Goal: Task Accomplishment & Management: Complete application form

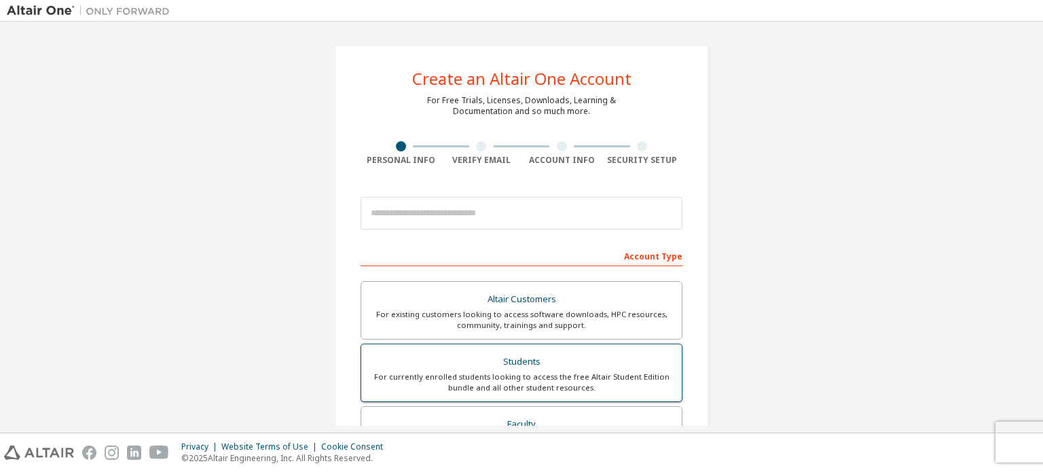
click at [393, 352] on div "Students" at bounding box center [521, 361] width 304 height 19
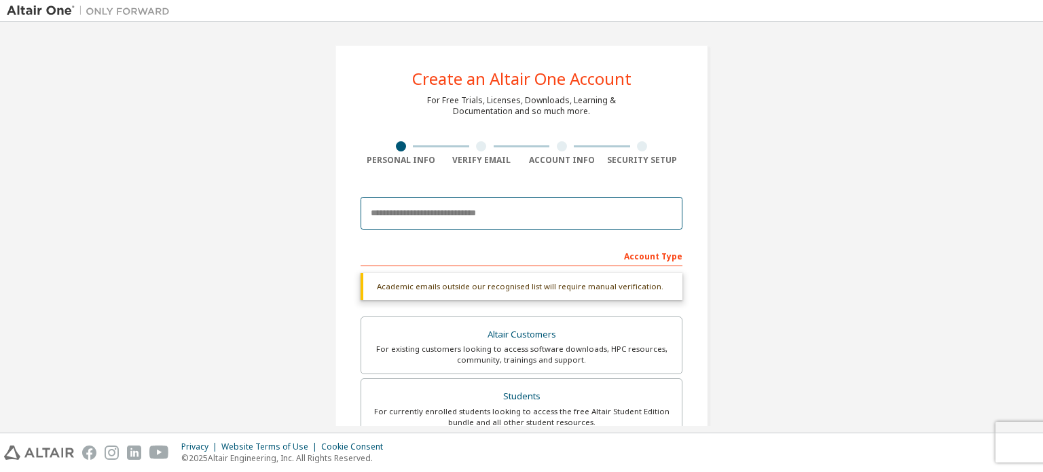
click at [413, 227] on input "email" at bounding box center [522, 213] width 322 height 33
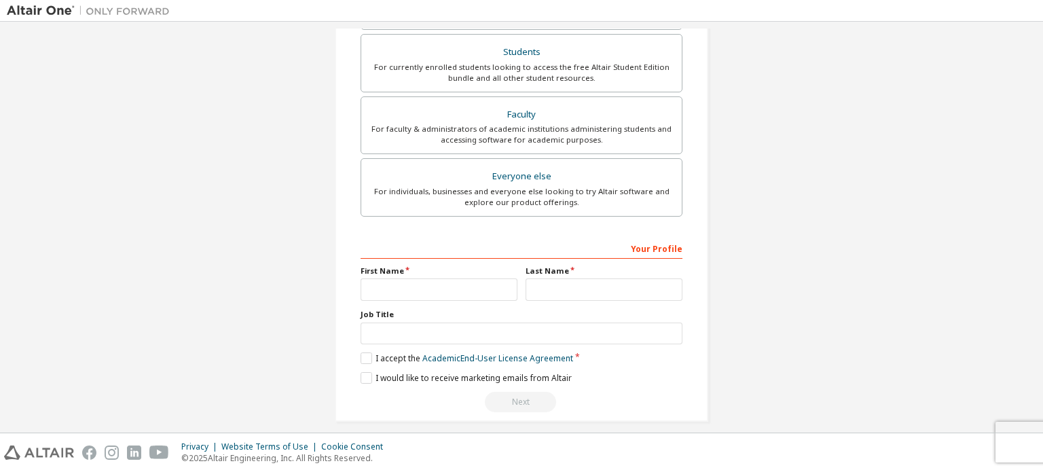
scroll to position [312, 0]
type input "**********"
click at [435, 284] on input "text" at bounding box center [439, 287] width 157 height 22
type input "*"
type input "***"
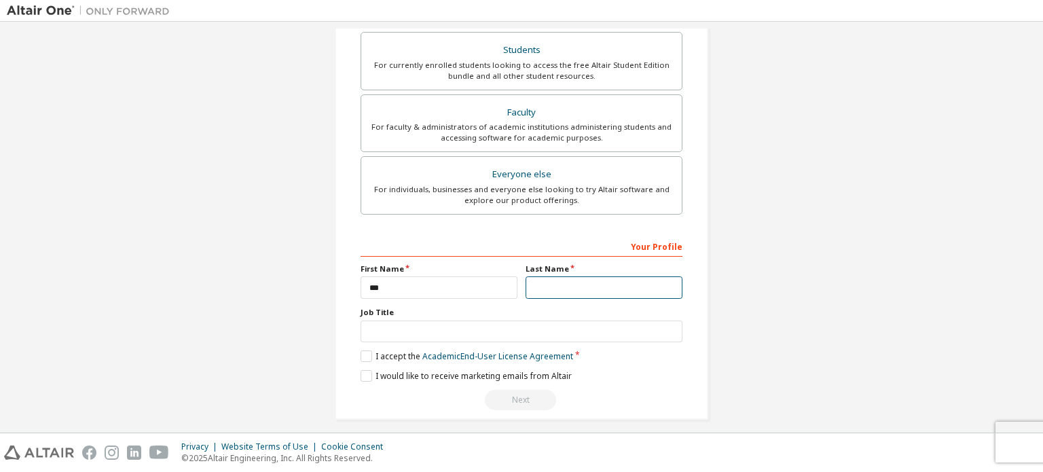
click at [572, 291] on input "text" at bounding box center [604, 287] width 157 height 22
type input "*******"
click at [570, 323] on input "text" at bounding box center [522, 332] width 322 height 22
click at [366, 359] on label "I accept the Academic End-User License Agreement" at bounding box center [467, 356] width 213 height 12
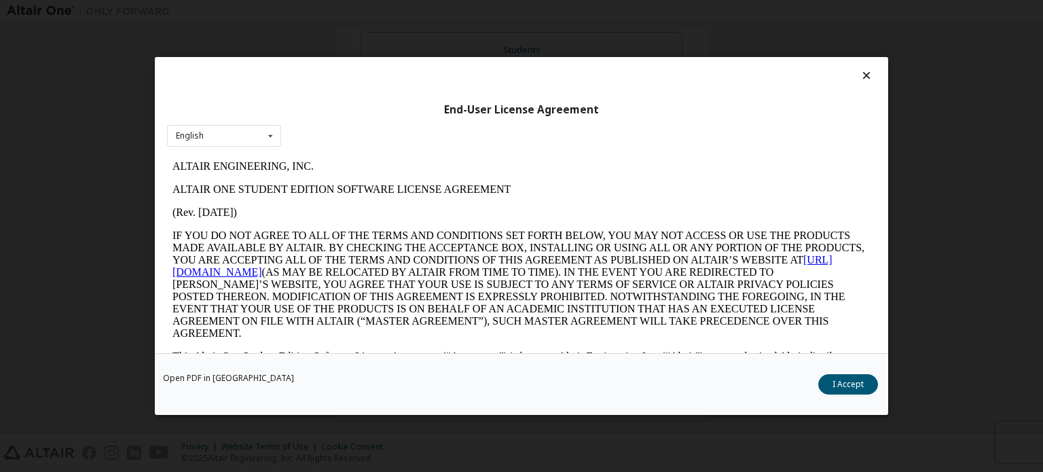
scroll to position [0, 0]
click at [861, 388] on button "I Accept" at bounding box center [848, 384] width 60 height 20
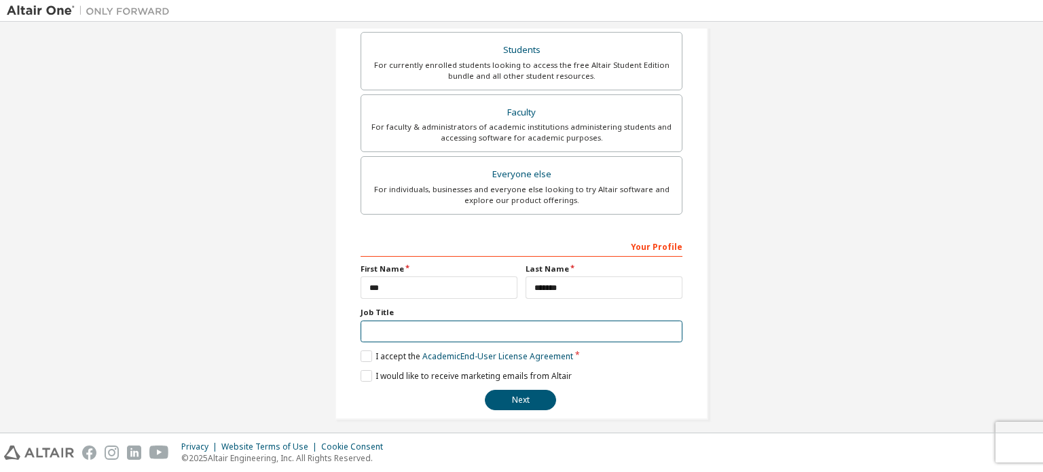
click at [494, 331] on input "text" at bounding box center [522, 332] width 322 height 22
type input "*"
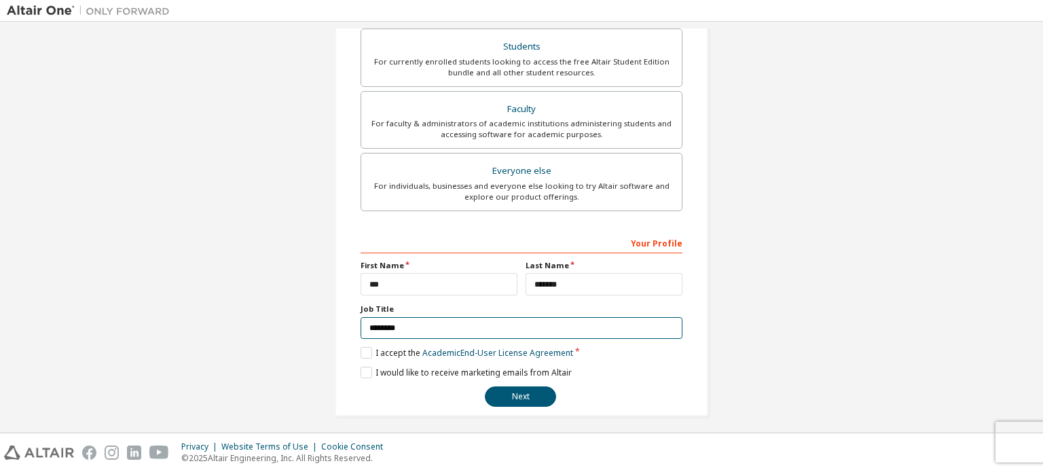
scroll to position [318, 0]
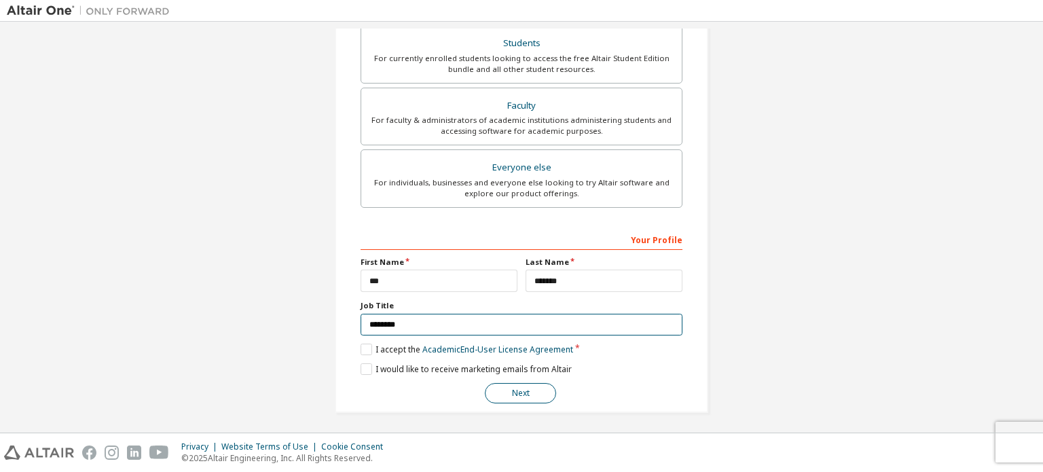
type input "********"
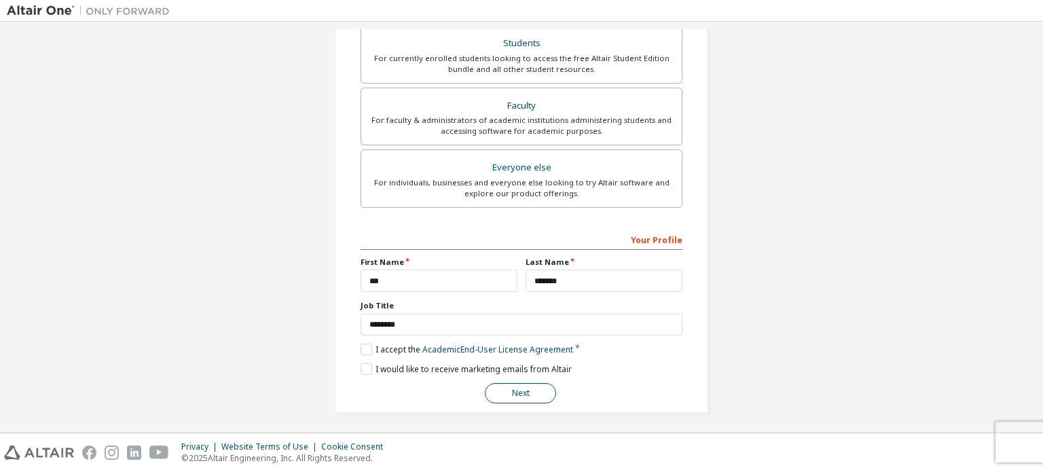
click at [504, 398] on button "Next" at bounding box center [520, 393] width 71 height 20
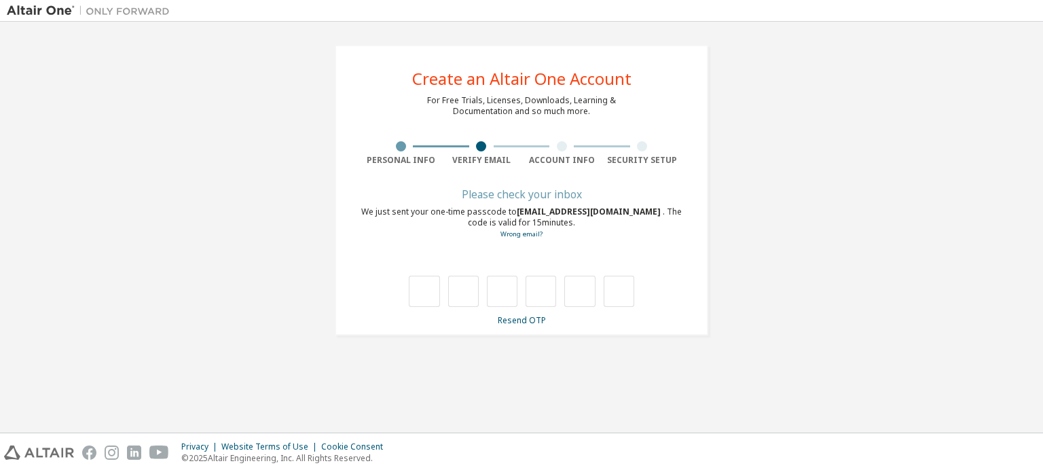
scroll to position [0, 0]
type input "*"
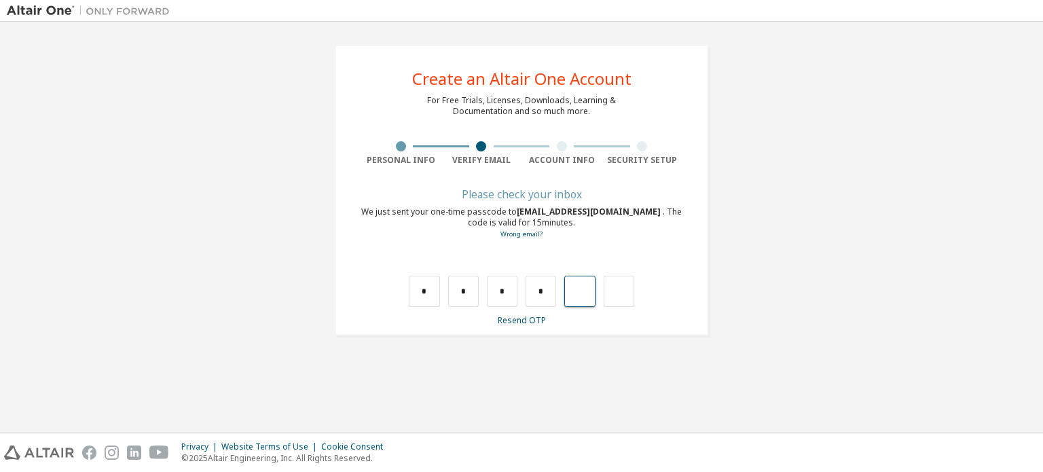
type input "*"
